Goal: Task Accomplishment & Management: Use online tool/utility

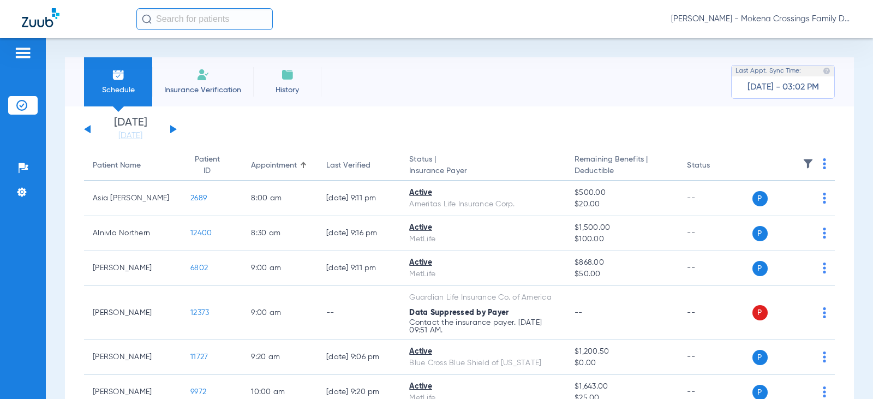
click at [170, 129] on div "Saturday 08-02-2025 Sunday 08-03-2025 Monday 08-04-2025 Tuesday 08-05-2025 Wedn…" at bounding box center [130, 129] width 93 height 24
click at [169, 130] on div "Saturday 08-02-2025 Sunday 08-03-2025 Monday 08-04-2025 Tuesday 08-05-2025 Wedn…" at bounding box center [130, 129] width 93 height 24
click at [173, 130] on button at bounding box center [173, 129] width 7 height 8
